Goal: Navigation & Orientation: Find specific page/section

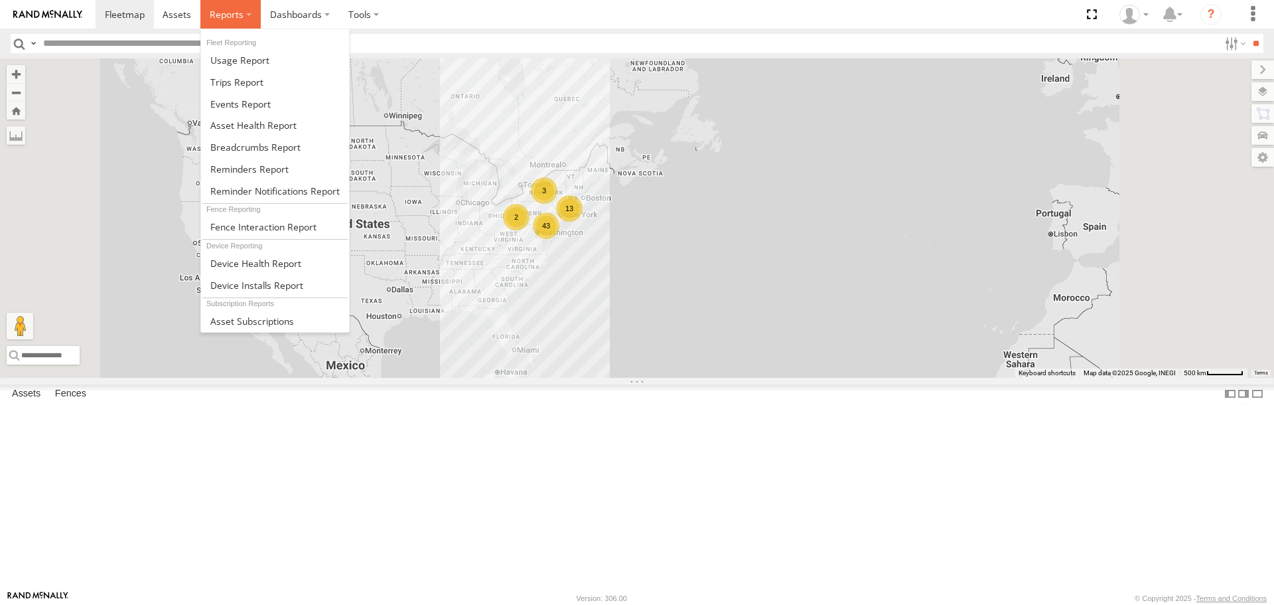
click at [238, 19] on span at bounding box center [227, 14] width 34 height 13
click at [240, 121] on span at bounding box center [253, 125] width 86 height 13
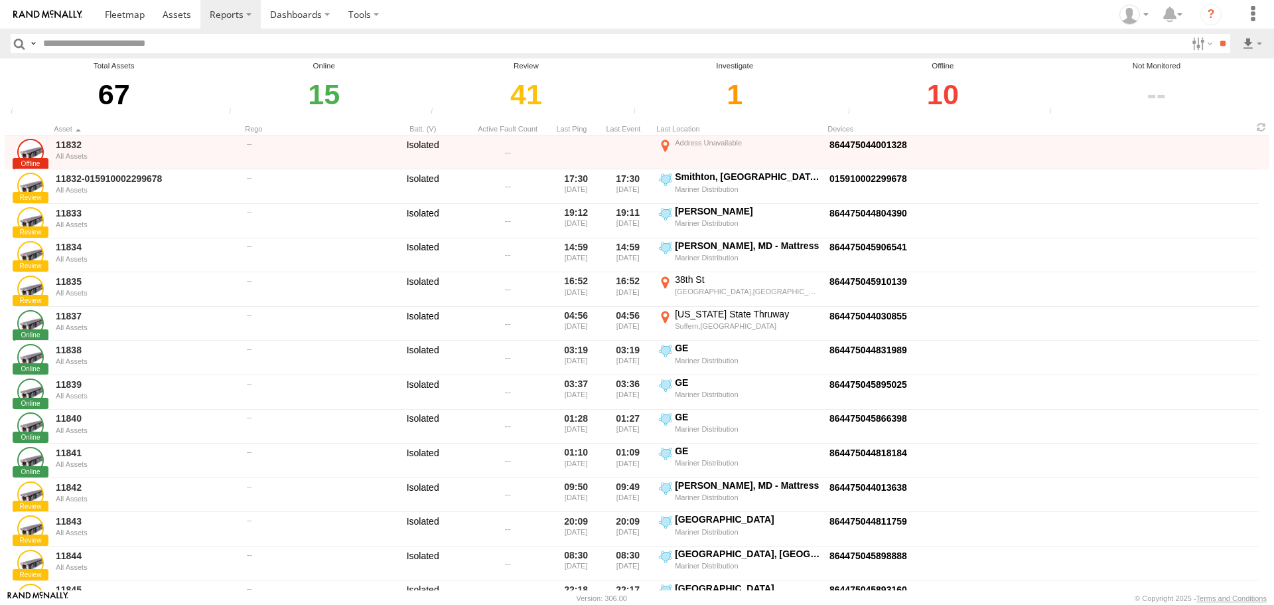
click at [727, 96] on div "1" at bounding box center [734, 95] width 211 height 46
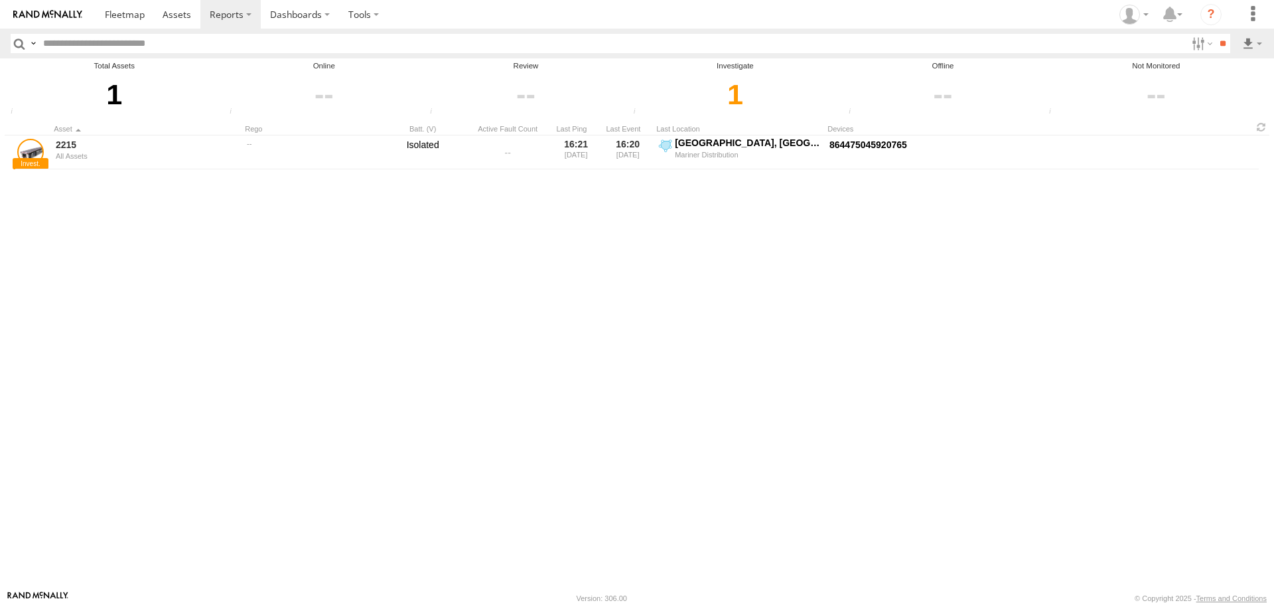
click at [0, 0] on span "Investigate" at bounding box center [0, 0] width 0 height 0
click at [60, 16] on img at bounding box center [47, 14] width 69 height 9
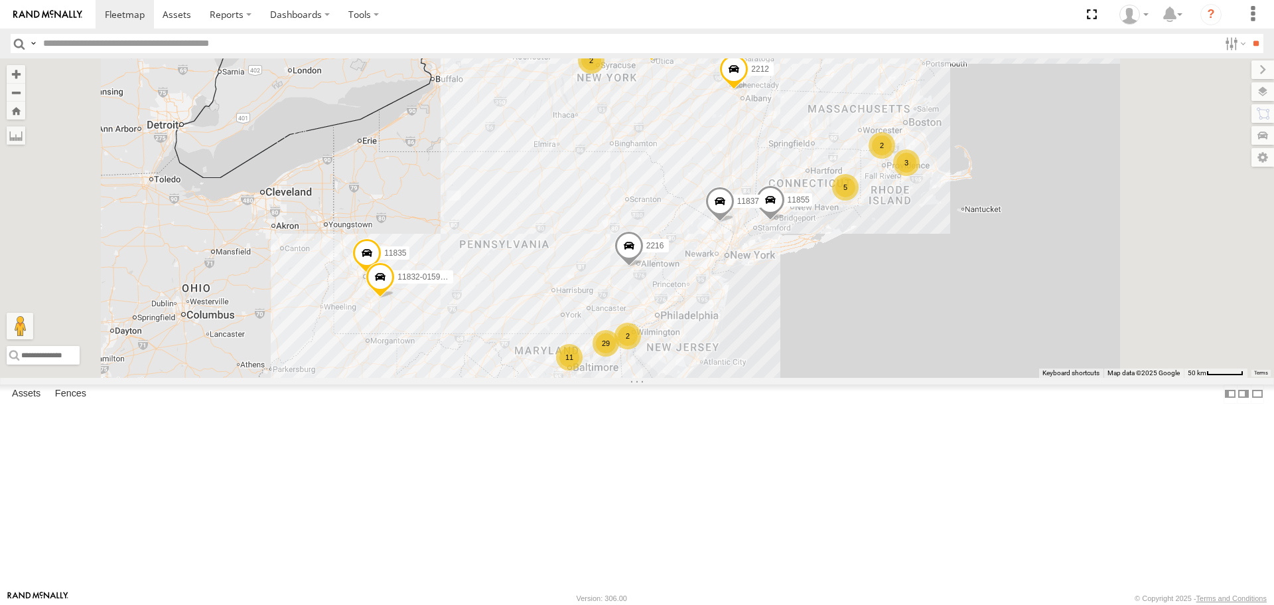
click at [785, 222] on span at bounding box center [770, 204] width 29 height 36
click at [25, 94] on button "Zoom out" at bounding box center [16, 92] width 19 height 19
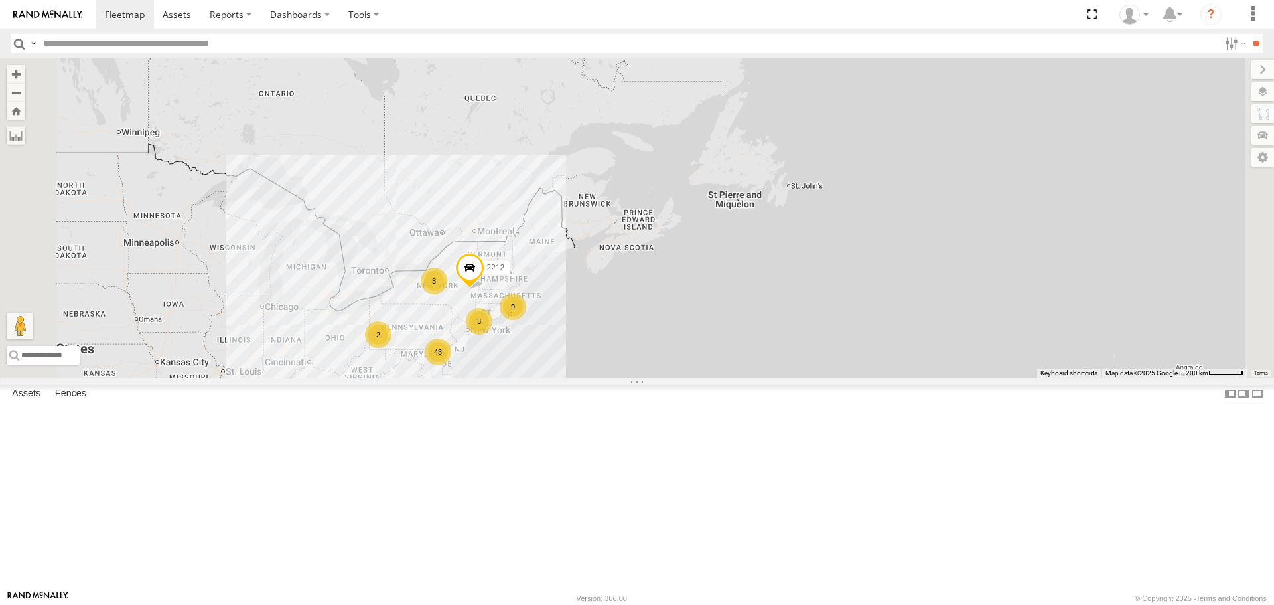
scroll to position [1084, 0]
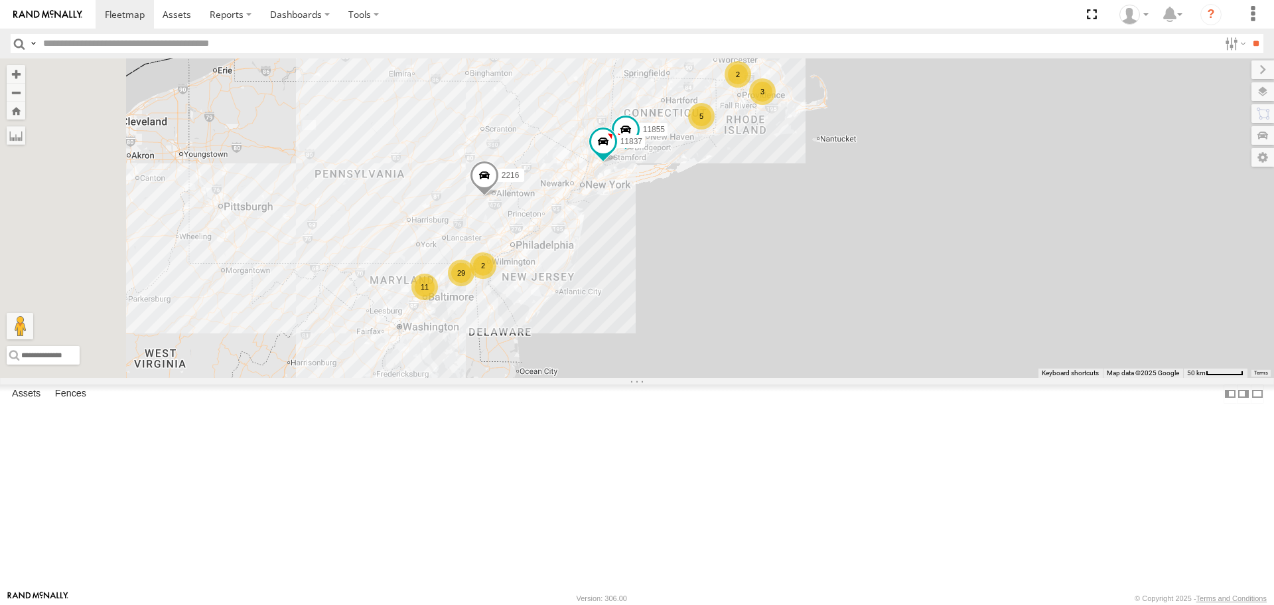
drag, startPoint x: 577, startPoint y: 547, endPoint x: 766, endPoint y: 363, distance: 264.2
click at [766, 363] on div "2212 29 11855 5 2 3 11 2 11837 2 5817 2216" at bounding box center [637, 217] width 1274 height 319
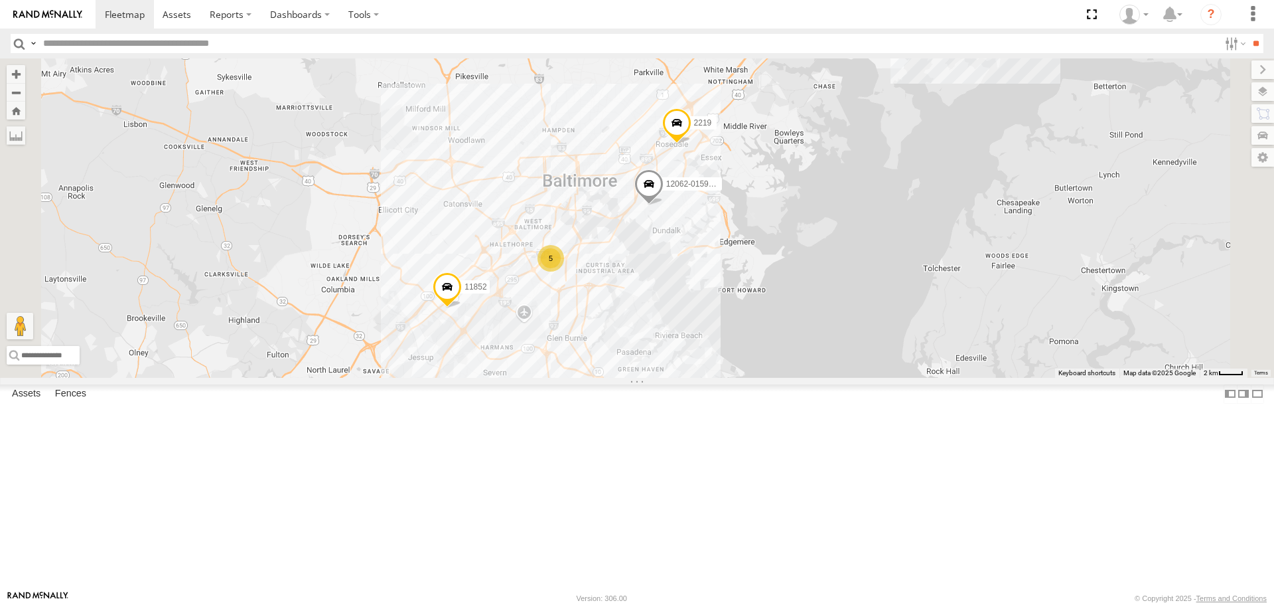
click at [564, 271] on div "5" at bounding box center [550, 258] width 27 height 27
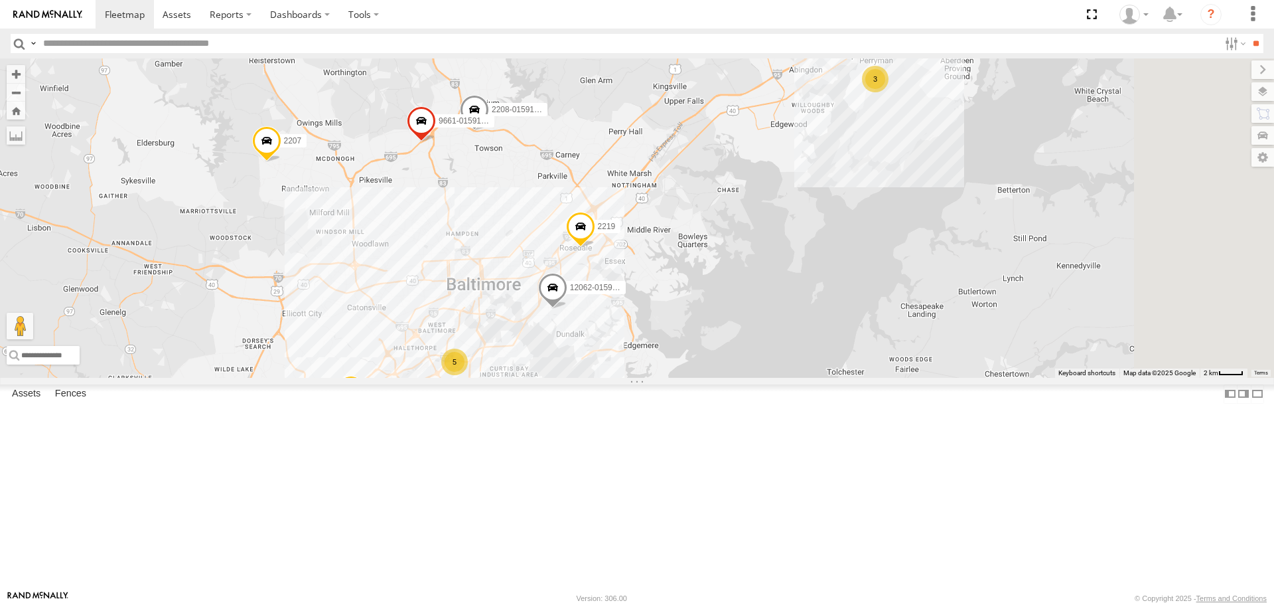
drag, startPoint x: 799, startPoint y: 342, endPoint x: 703, endPoint y: 446, distance: 141.8
click at [703, 377] on div "2212 11855 11837 5817 2216 11835 11832-015910002299678 11838 11852 2207 15 2201…" at bounding box center [637, 217] width 1274 height 319
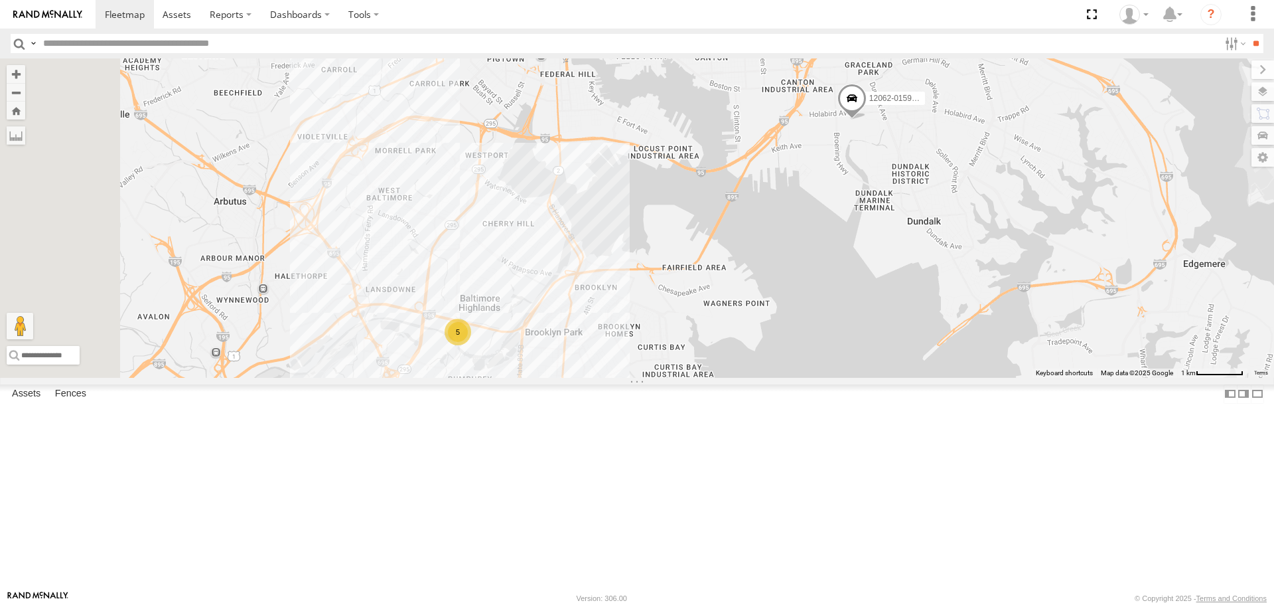
drag, startPoint x: 549, startPoint y: 419, endPoint x: 640, endPoint y: 464, distance: 100.9
click at [640, 377] on div "2212 11855 11837 5817 2216 11835 11832-015910002299678 11838 11852 2207 2201 22…" at bounding box center [637, 217] width 1274 height 319
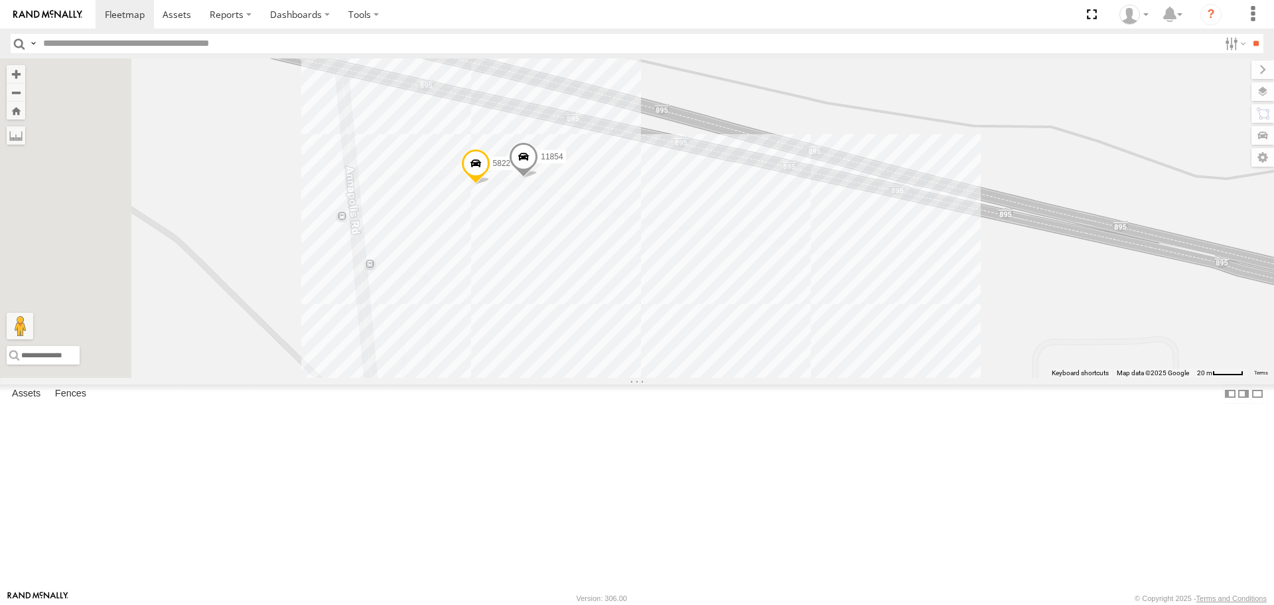
drag, startPoint x: 559, startPoint y: 351, endPoint x: 723, endPoint y: 634, distance: 327.0
click at [723, 604] on html at bounding box center [637, 302] width 1274 height 605
